Goal: Task Accomplishment & Management: Complete application form

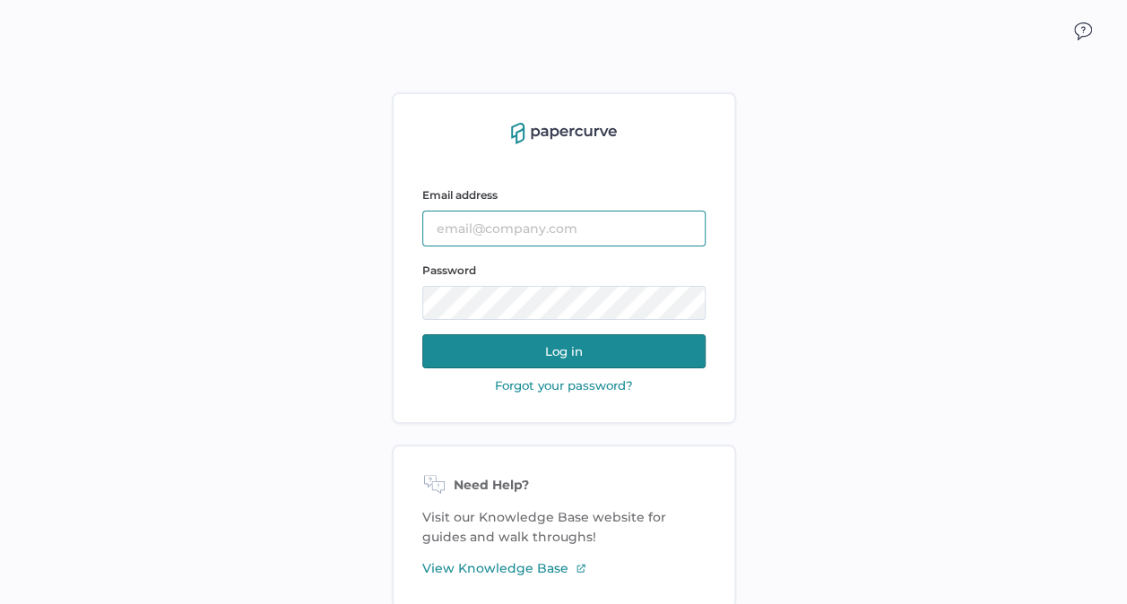
type input "kashton@saolrx.com"
click at [566, 356] on button "Log in" at bounding box center [563, 351] width 283 height 34
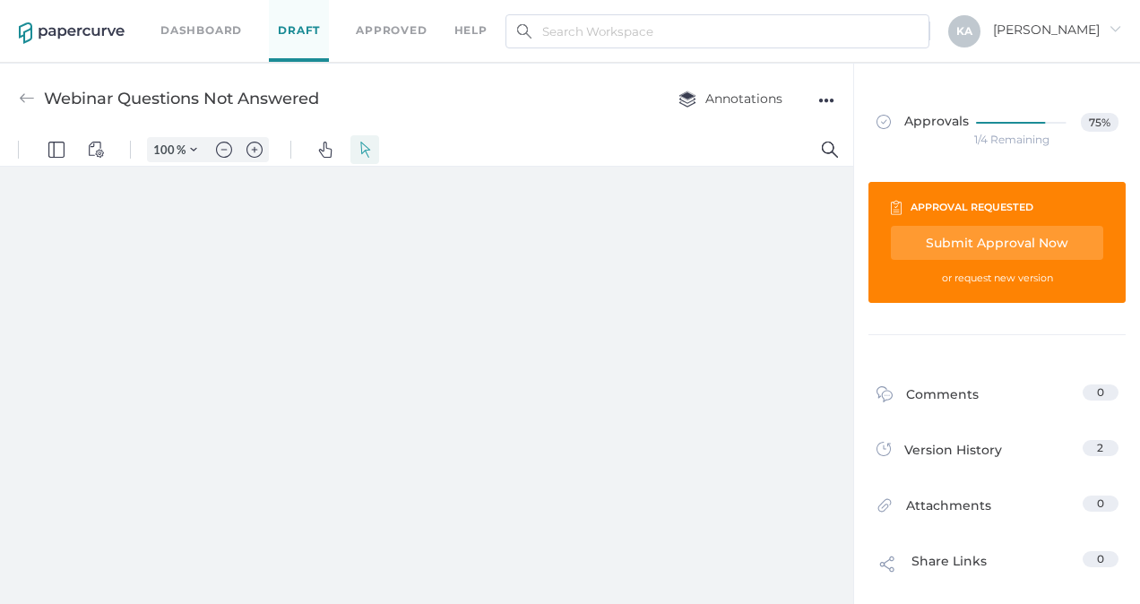
type input "138"
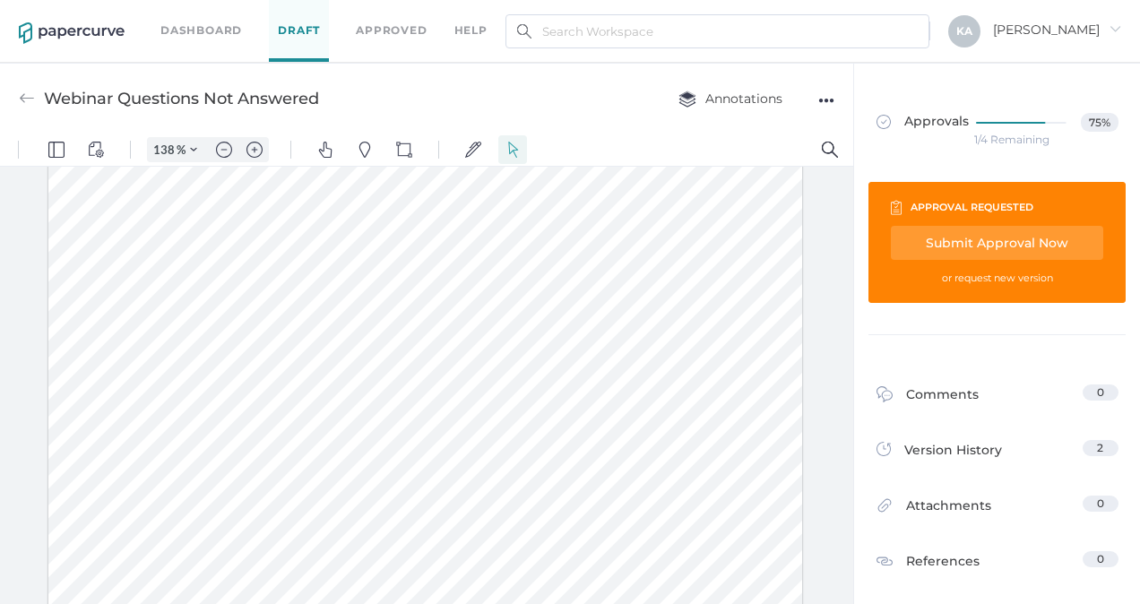
scroll to position [7, 0]
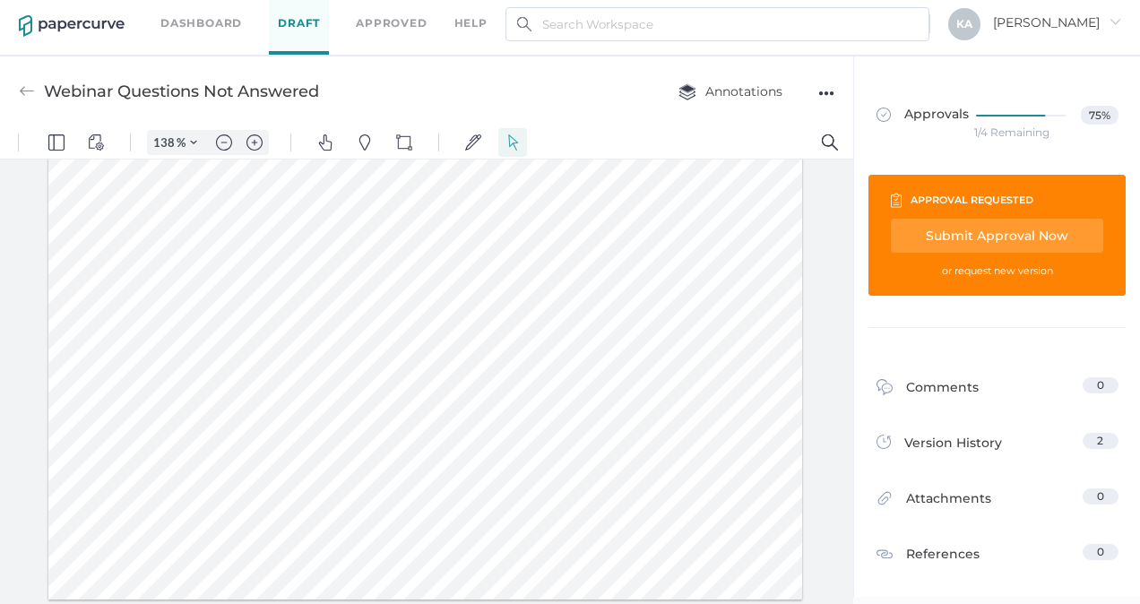
click at [1045, 228] on div "Submit Approval Now" at bounding box center [997, 236] width 212 height 34
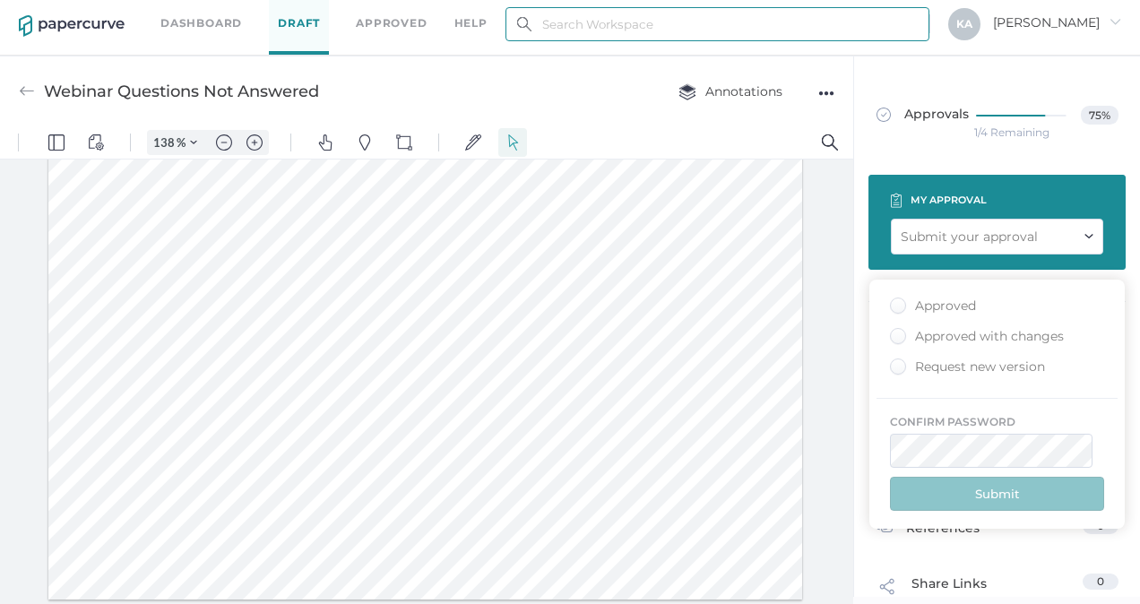
type input "[EMAIL_ADDRESS][DOMAIN_NAME]"
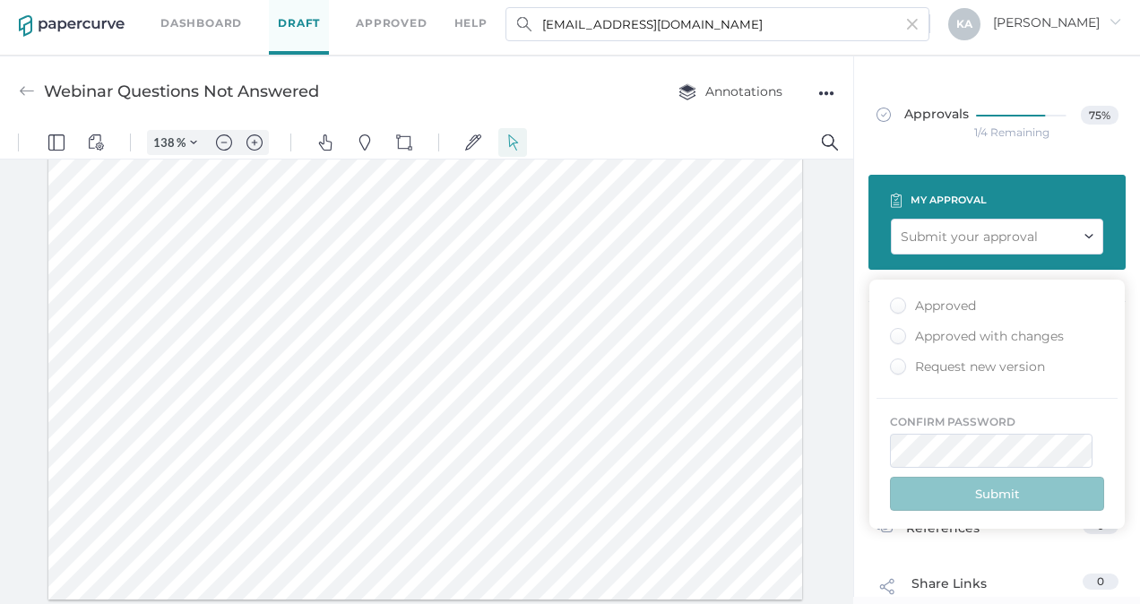
click at [901, 307] on div "Approved" at bounding box center [933, 306] width 86 height 17
click at [895, 300] on input "Approved" at bounding box center [895, 300] width 0 height 0
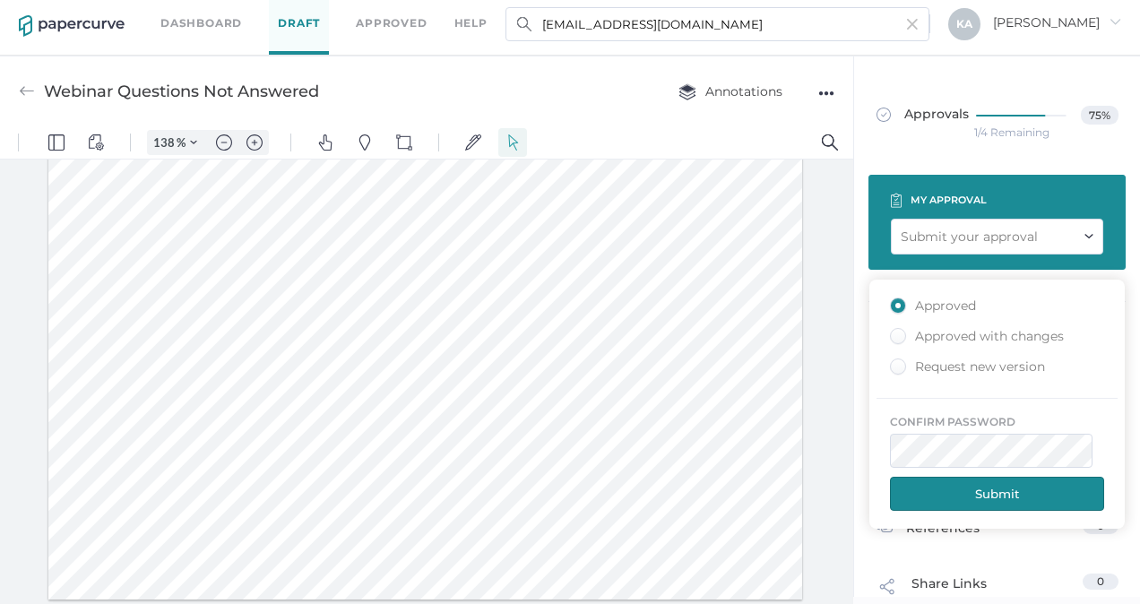
click at [1034, 483] on button "Submit" at bounding box center [997, 494] width 214 height 34
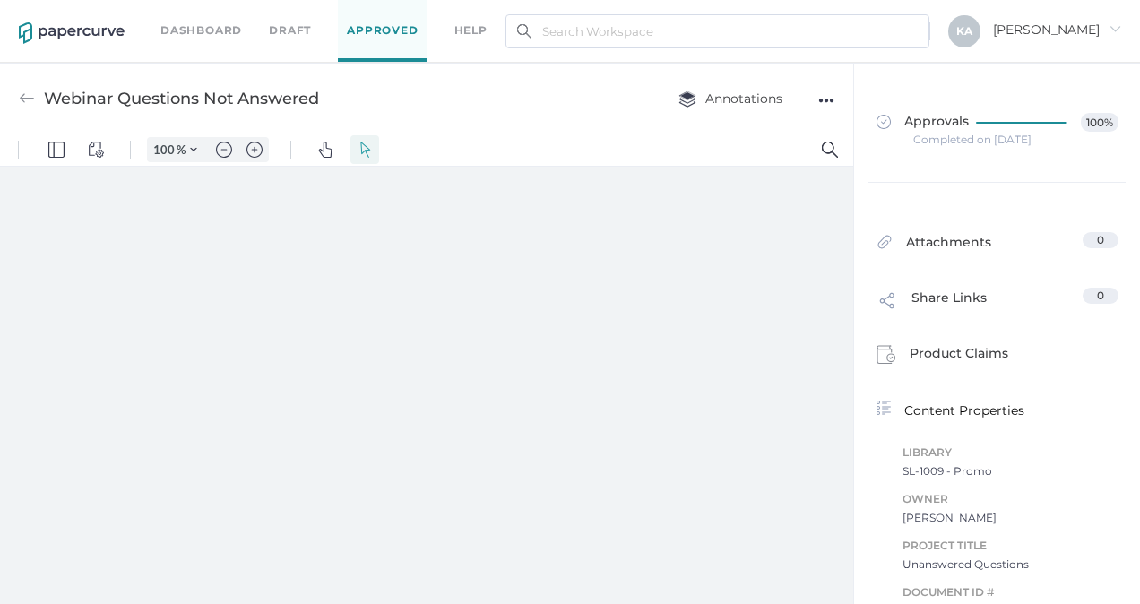
click at [289, 30] on link "Draft" at bounding box center [290, 31] width 42 height 20
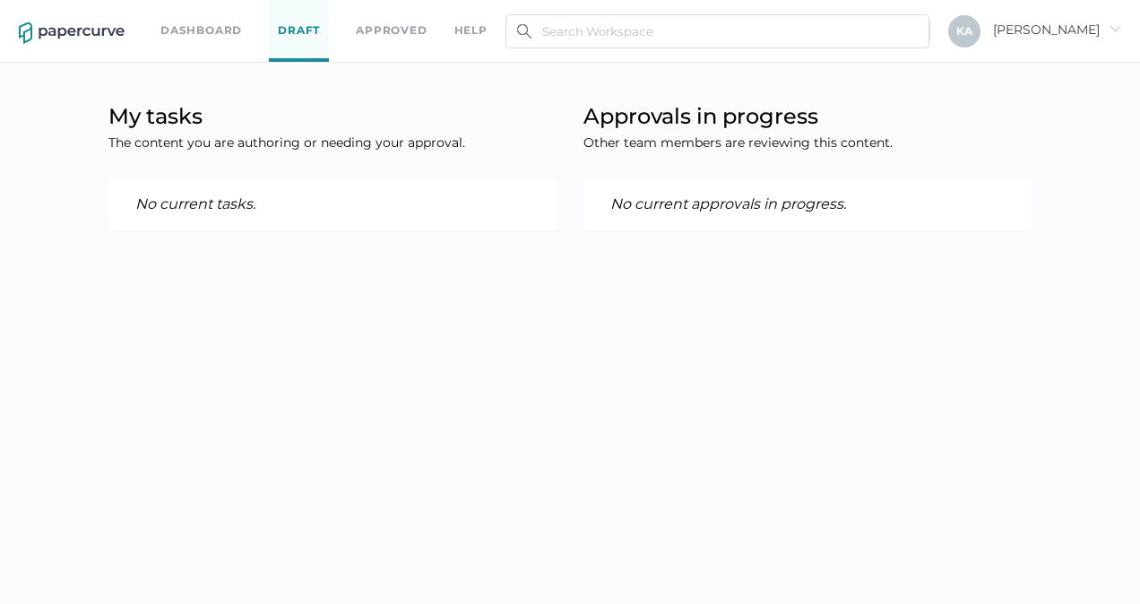
click at [210, 20] on div "Dashboard Draft Approved help" at bounding box center [337, 31] width 354 height 62
click at [203, 25] on link "Dashboard" at bounding box center [201, 31] width 82 height 20
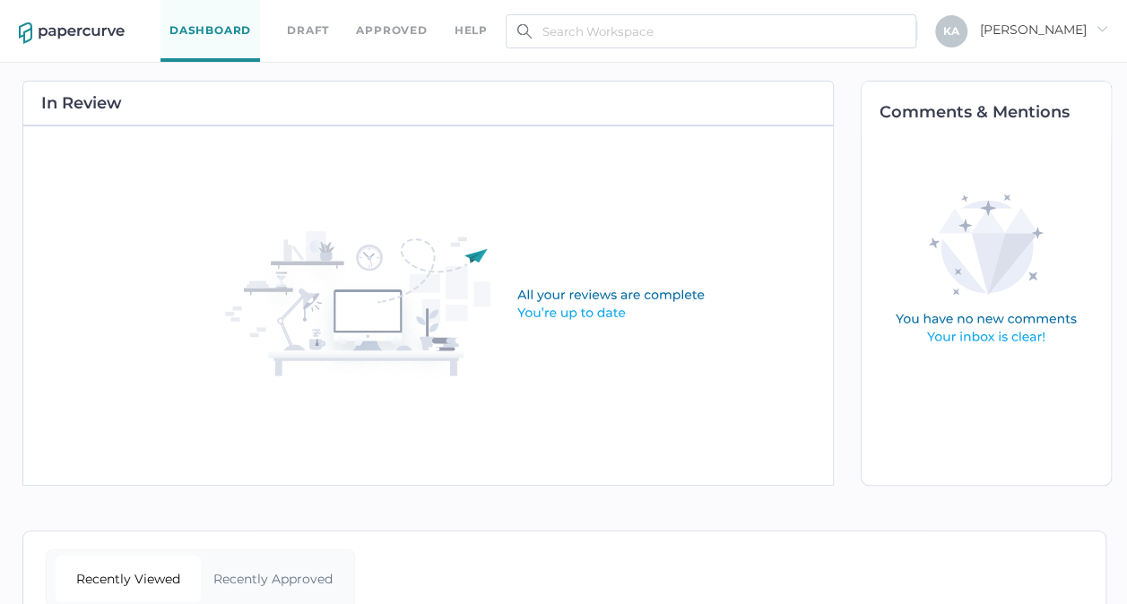
click at [298, 27] on link "Draft" at bounding box center [308, 31] width 42 height 20
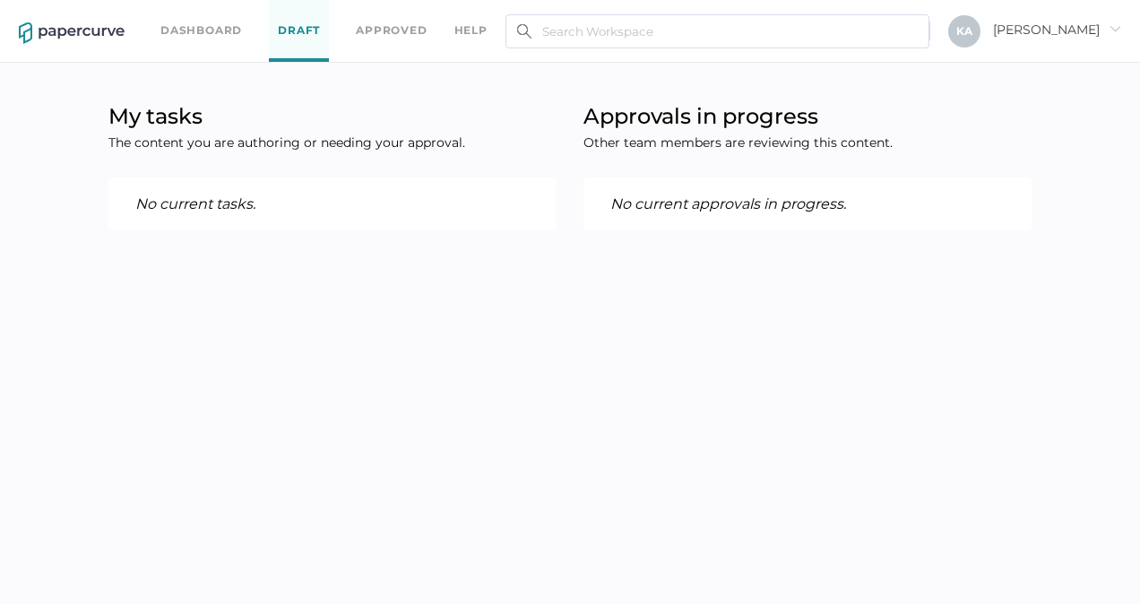
click at [385, 25] on link "Approved" at bounding box center [391, 31] width 71 height 20
